Goal: Participate in discussion: Engage in conversation with other users on a specific topic

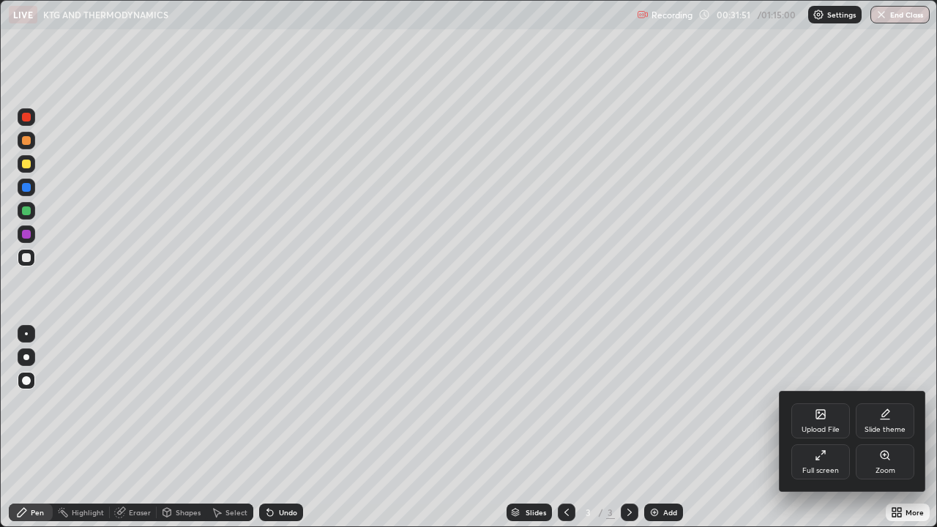
scroll to position [72688, 72278]
click at [818, 474] on div "Full screen" at bounding box center [820, 470] width 37 height 7
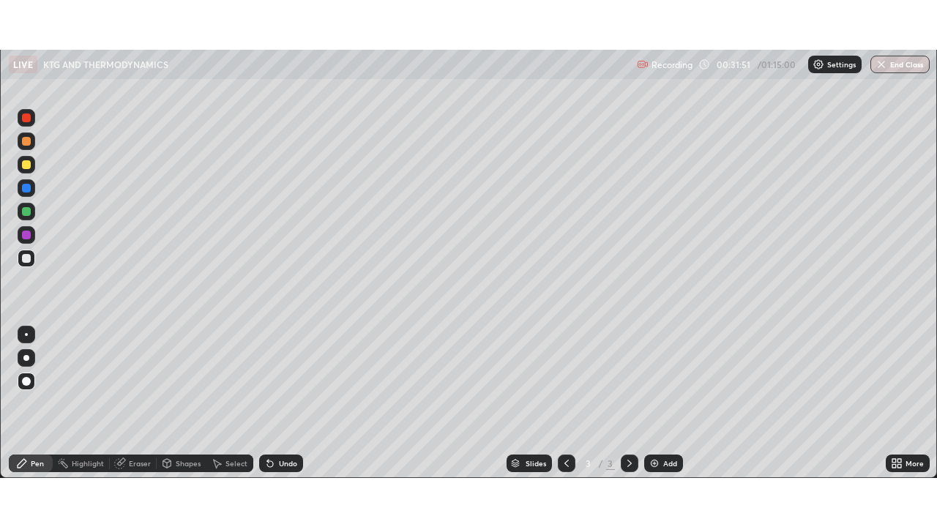
scroll to position [72786, 72278]
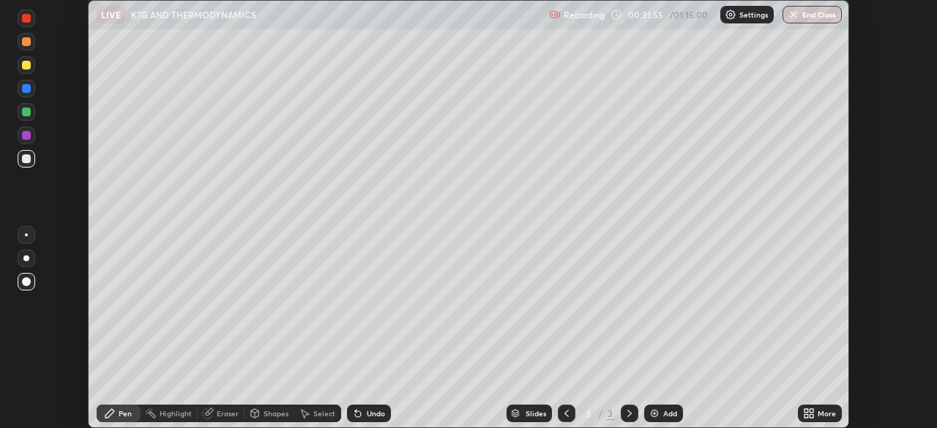
click at [805, 417] on icon at bounding box center [807, 416] width 4 height 4
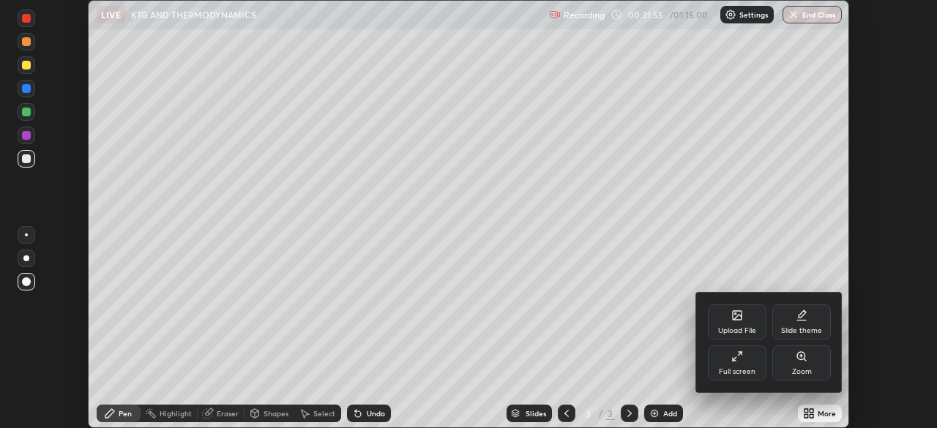
click at [742, 362] on div "Full screen" at bounding box center [737, 363] width 59 height 35
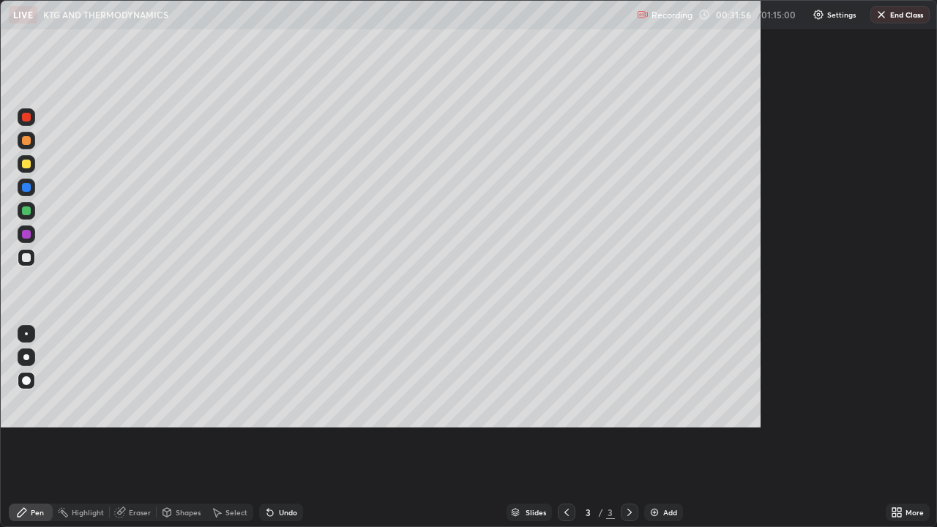
scroll to position [527, 937]
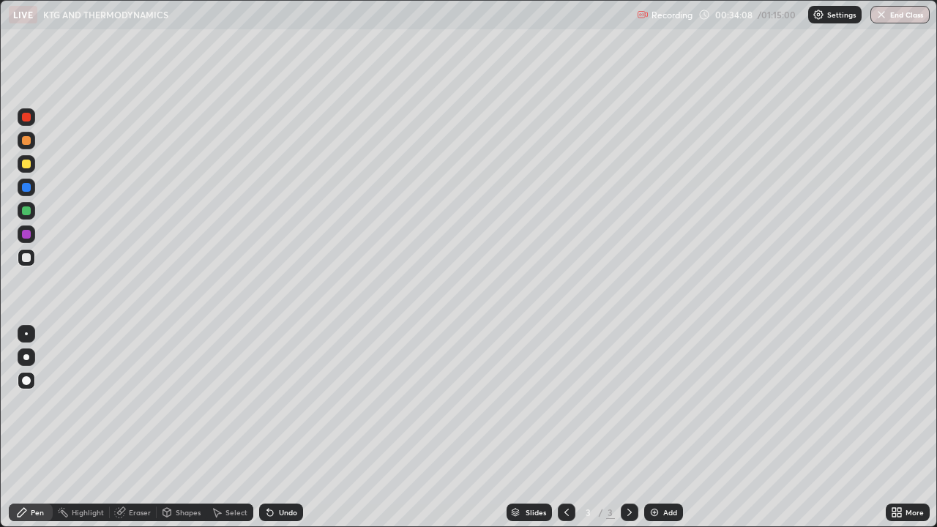
click at [188, 519] on div "Shapes" at bounding box center [182, 513] width 50 height 18
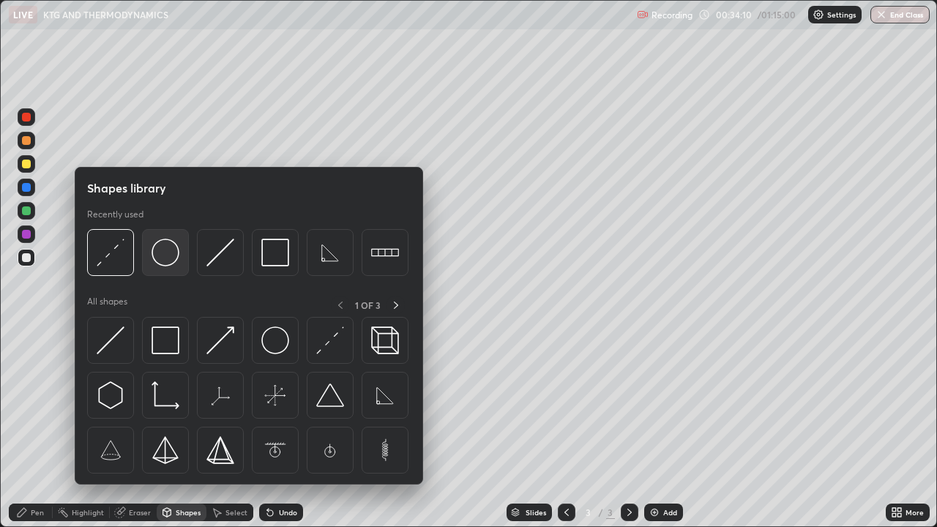
click at [166, 257] on img at bounding box center [166, 253] width 28 height 28
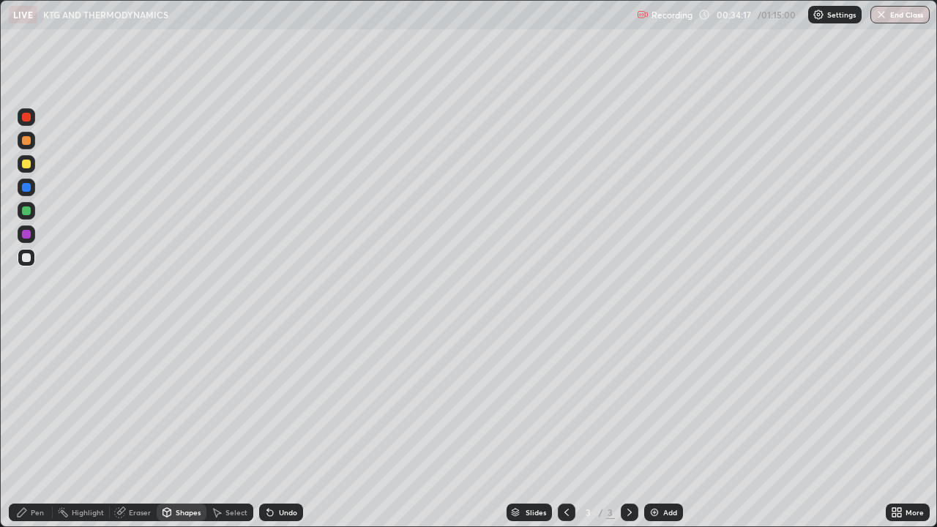
click at [180, 516] on div "Shapes" at bounding box center [188, 512] width 25 height 7
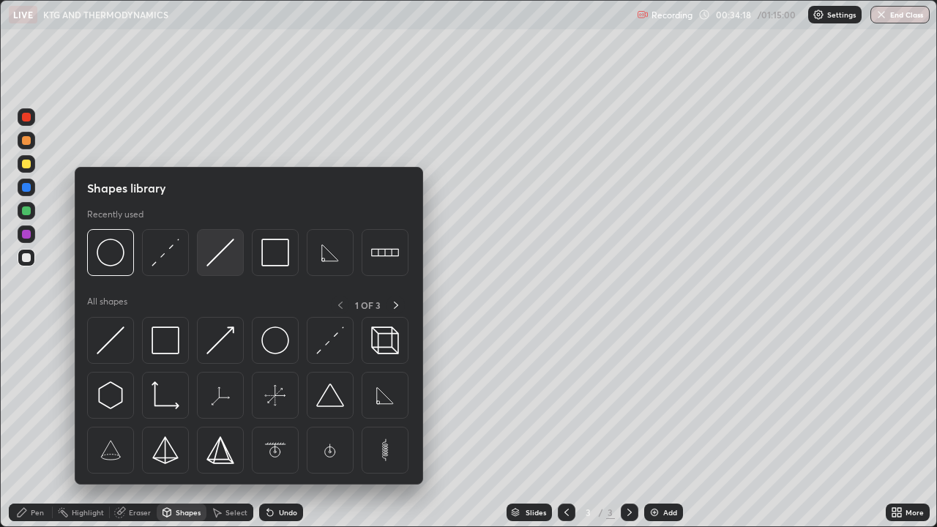
click at [222, 256] on img at bounding box center [220, 253] width 28 height 28
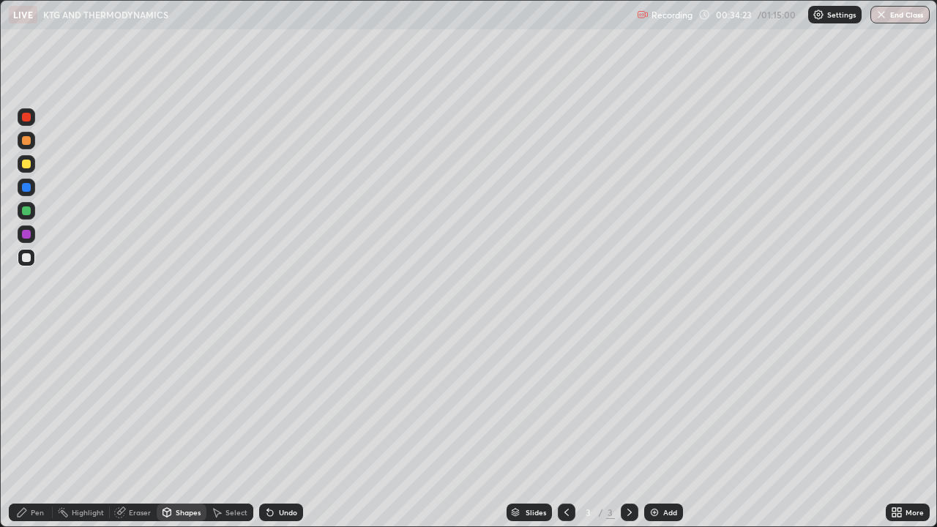
click at [182, 515] on div "Shapes" at bounding box center [188, 512] width 25 height 7
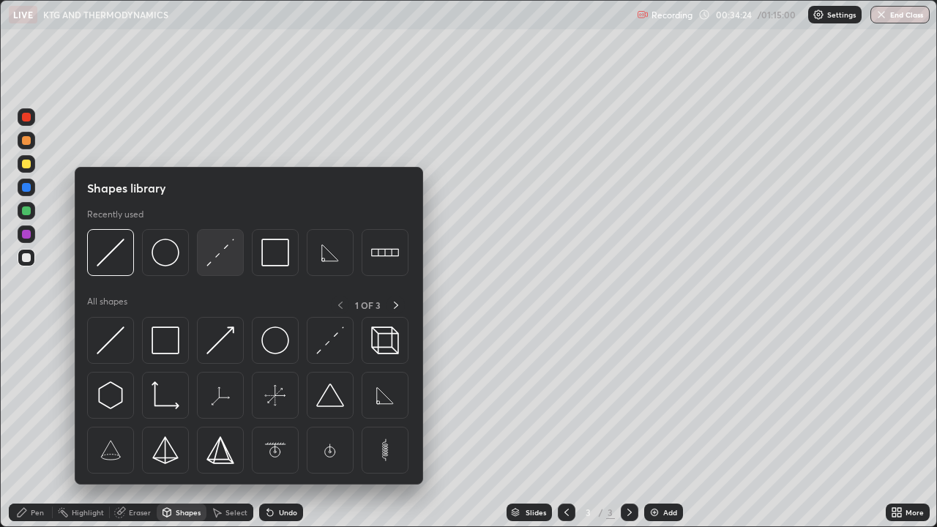
click at [215, 255] on img at bounding box center [220, 253] width 28 height 28
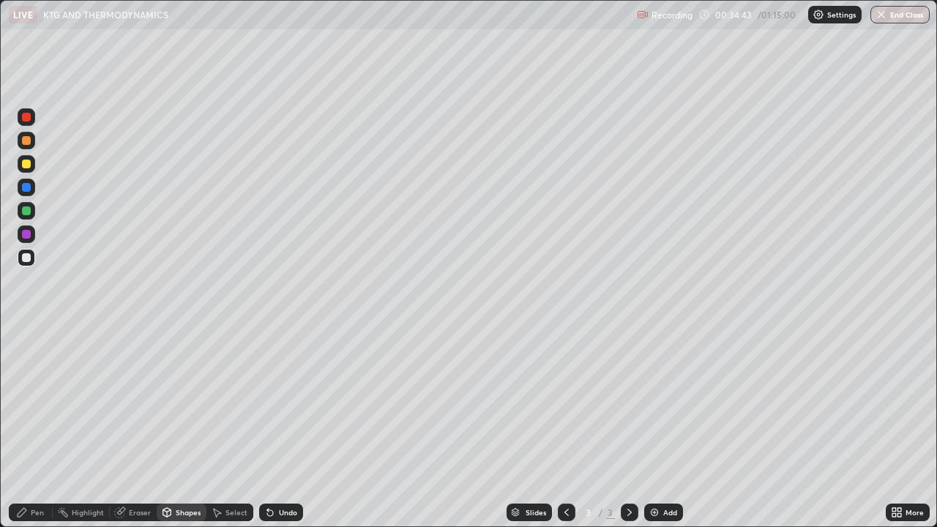
click at [182, 513] on div "Shapes" at bounding box center [188, 512] width 25 height 7
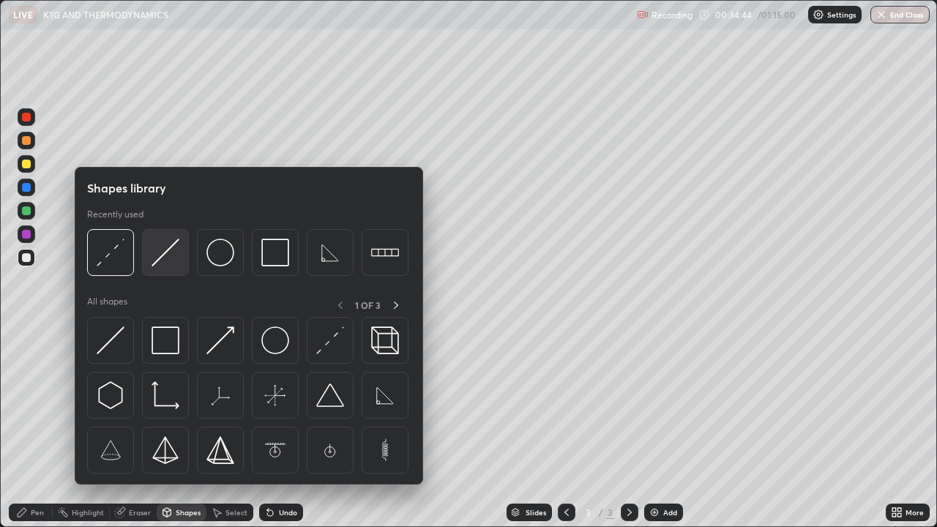
click at [167, 259] on img at bounding box center [166, 253] width 28 height 28
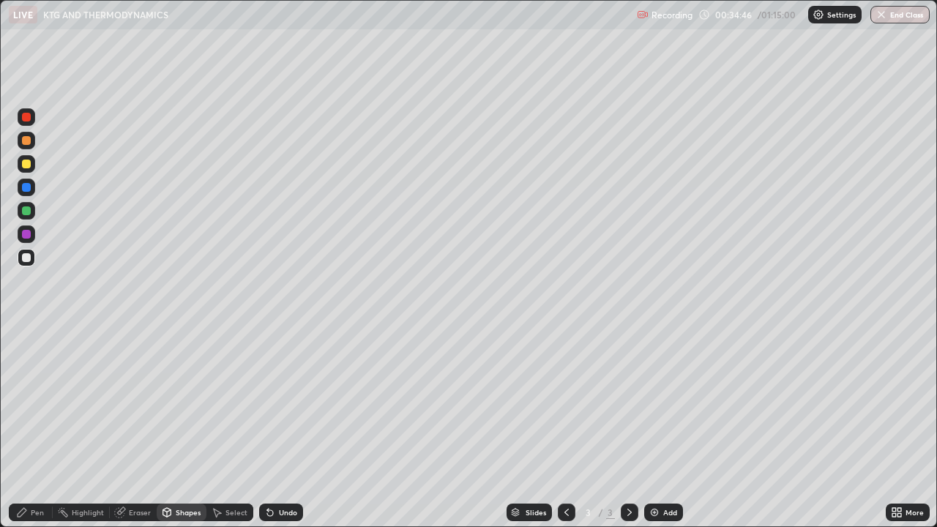
click at [30, 519] on div "Pen" at bounding box center [31, 513] width 44 height 18
click at [187, 513] on div "Shapes" at bounding box center [188, 512] width 25 height 7
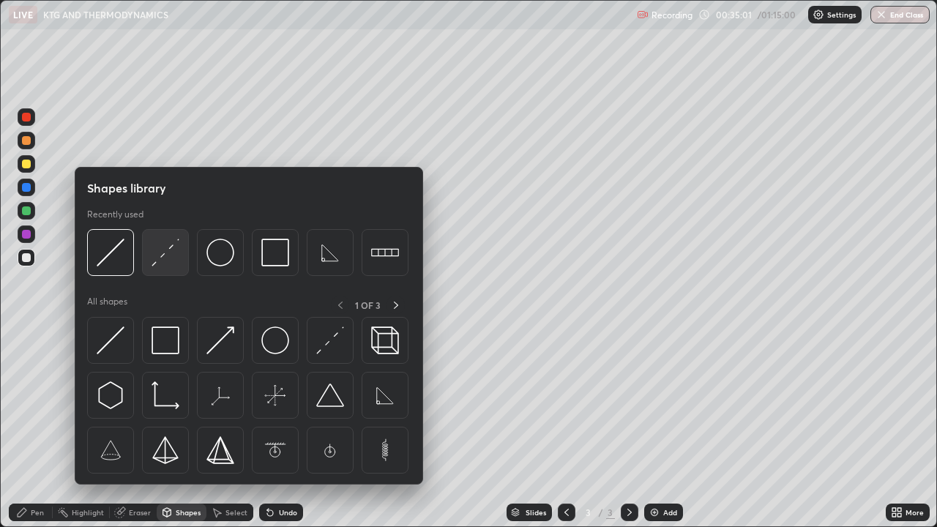
click at [165, 264] on img at bounding box center [166, 253] width 28 height 28
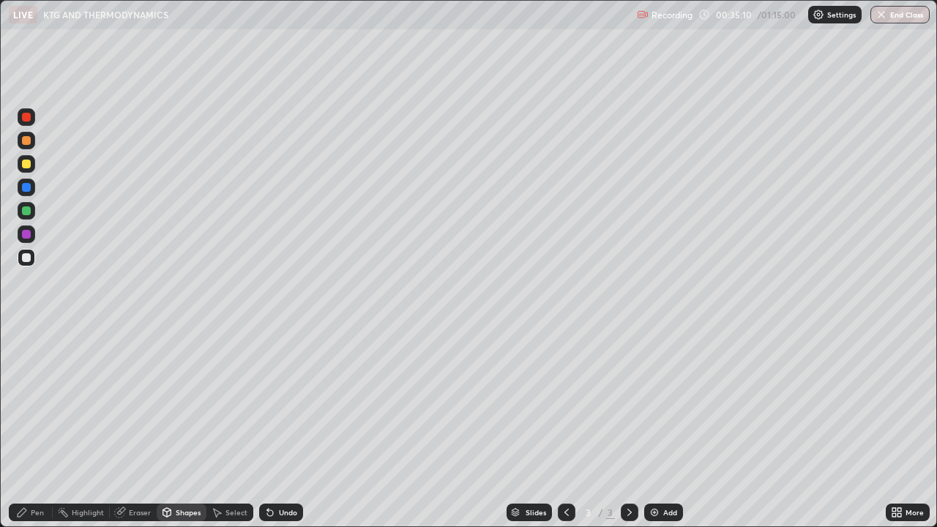
click at [31, 517] on div "Pen" at bounding box center [31, 513] width 44 height 18
click at [882, 15] on img "button" at bounding box center [882, 15] width 12 height 12
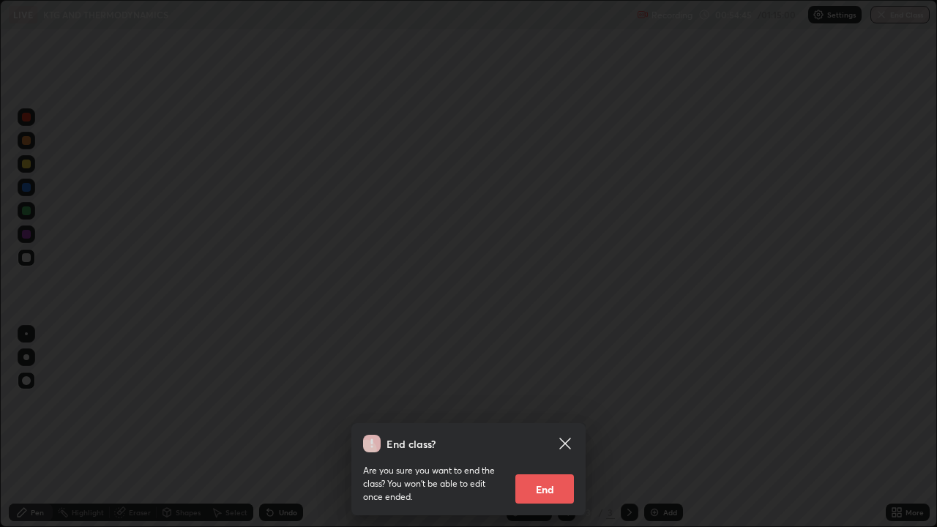
click at [534, 490] on button "End" at bounding box center [544, 488] width 59 height 29
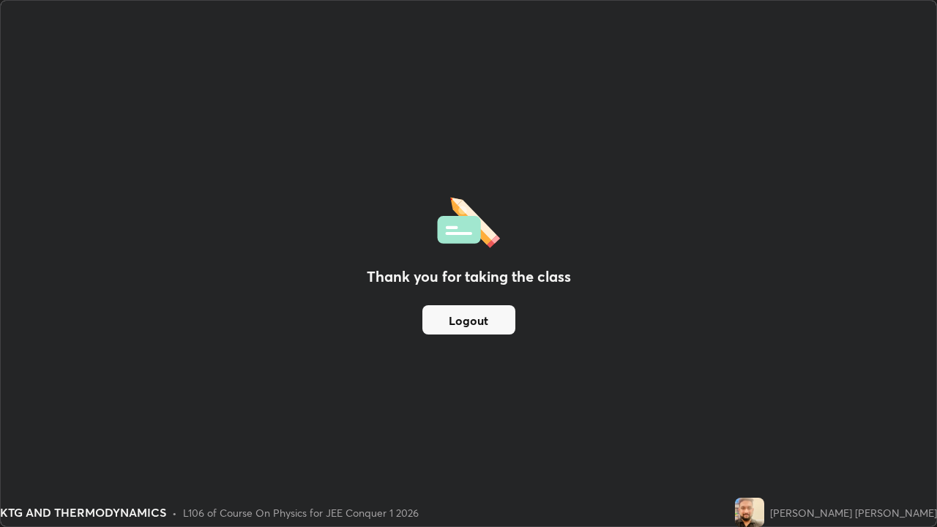
click at [437, 321] on button "Logout" at bounding box center [468, 319] width 93 height 29
